Goal: Book appointment/travel/reservation

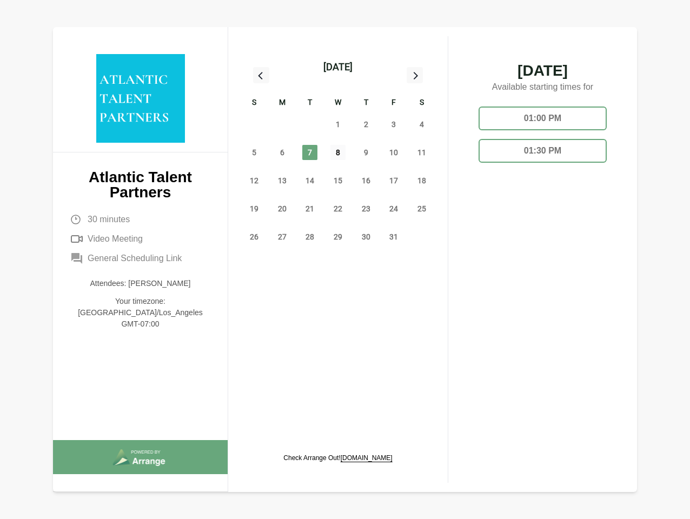
click at [338, 154] on span "8" at bounding box center [338, 152] width 15 height 15
click at [338, 67] on div "[DATE]" at bounding box center [338, 67] width 29 height 15
click at [254, 124] on div "28" at bounding box center [254, 124] width 28 height 28
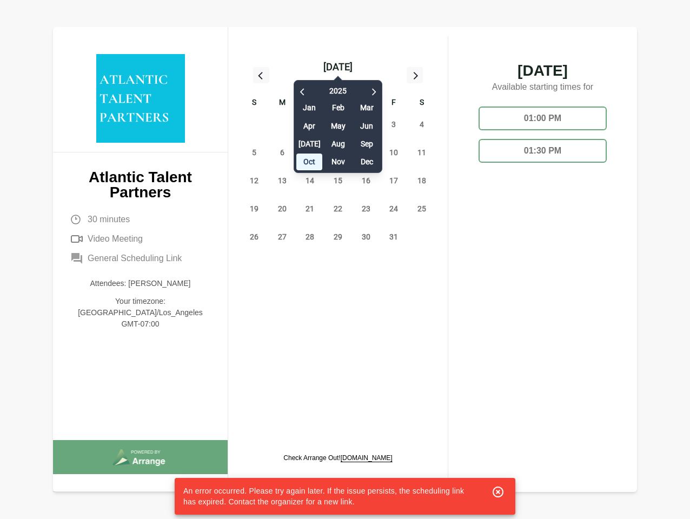
click at [282, 124] on div "29" at bounding box center [282, 124] width 28 height 28
click at [310, 124] on div "[DATE] Feb Mar Apr May Jun [DATE] Aug Sep Oct Nov Dec" at bounding box center [338, 124] width 89 height 98
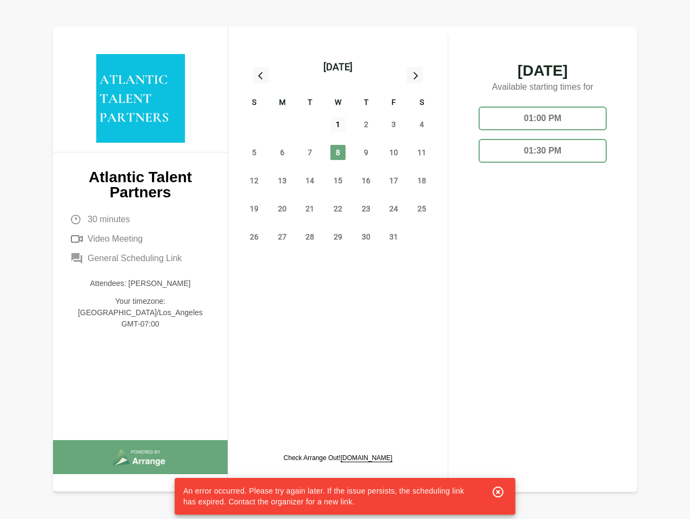
click at [338, 124] on span "1" at bounding box center [338, 124] width 15 height 15
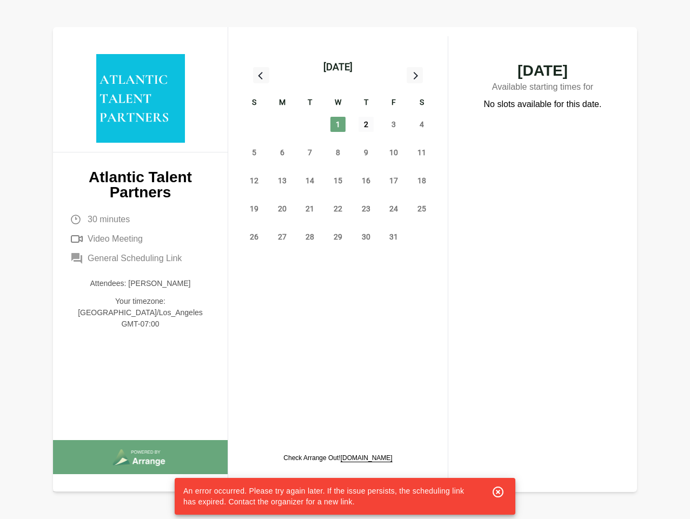
click at [366, 124] on span "2" at bounding box center [366, 124] width 15 height 15
click at [394, 124] on span "3" at bounding box center [393, 124] width 15 height 15
click at [422, 124] on span "4" at bounding box center [421, 124] width 15 height 15
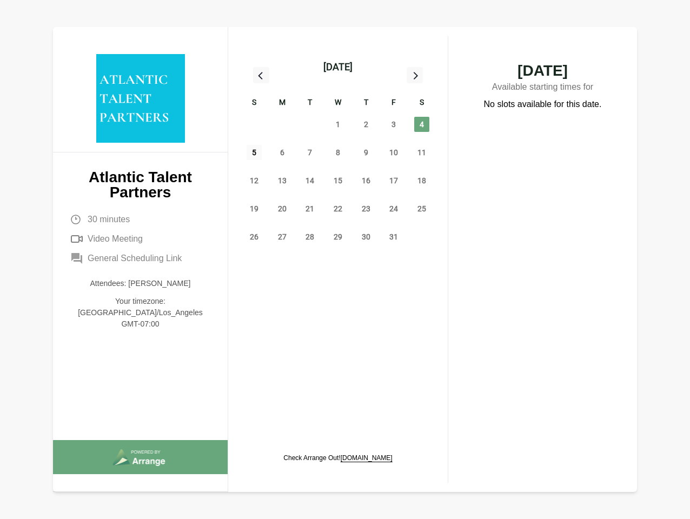
click at [254, 153] on span "5" at bounding box center [254, 152] width 15 height 15
